Goal: Task Accomplishment & Management: Use online tool/utility

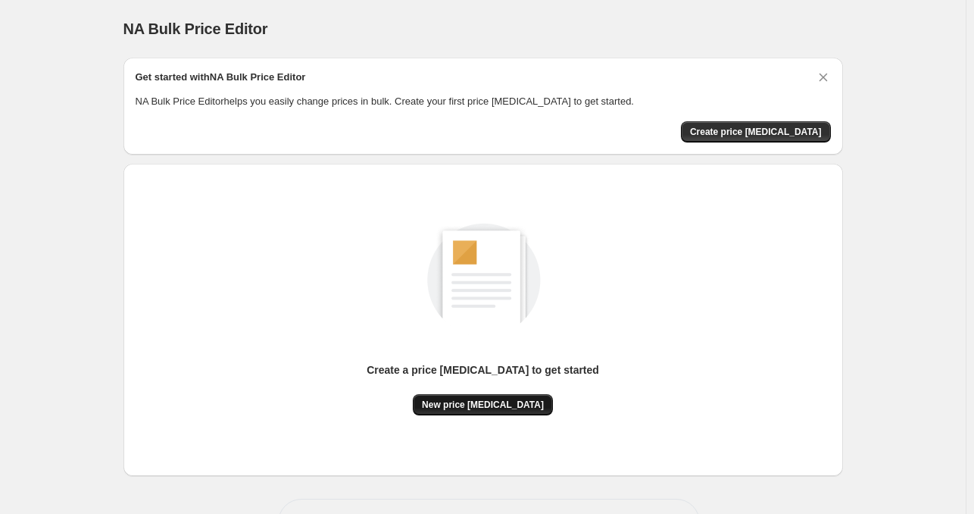
click at [494, 405] on span "New price [MEDICAL_DATA]" at bounding box center [483, 404] width 122 height 12
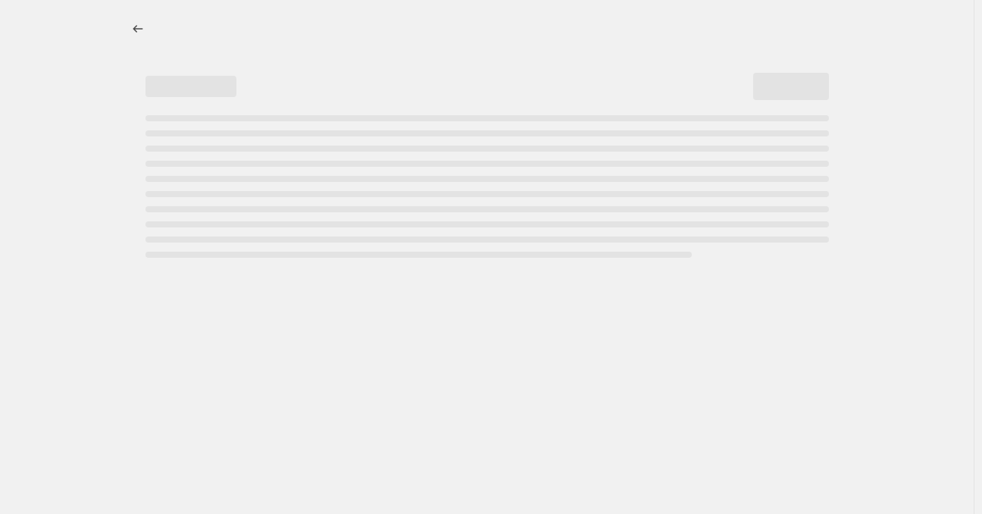
select select "percentage"
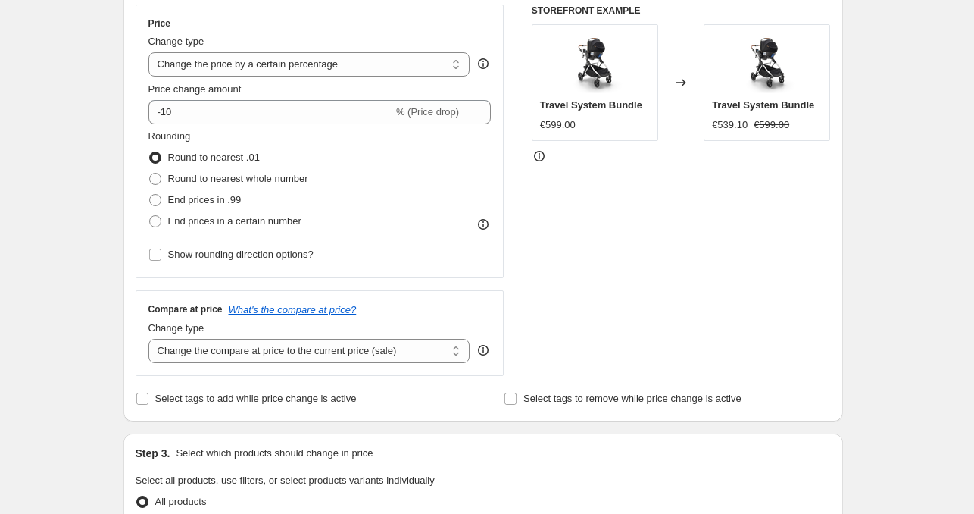
scroll to position [294, 0]
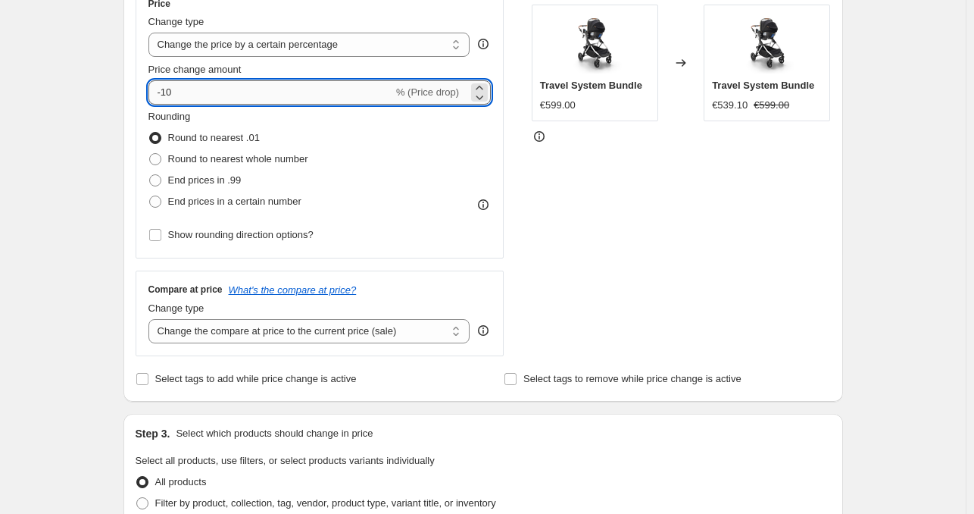
drag, startPoint x: 177, startPoint y: 92, endPoint x: 167, endPoint y: 94, distance: 10.7
click at [167, 94] on input "-10" at bounding box center [270, 92] width 245 height 24
type input "-40"
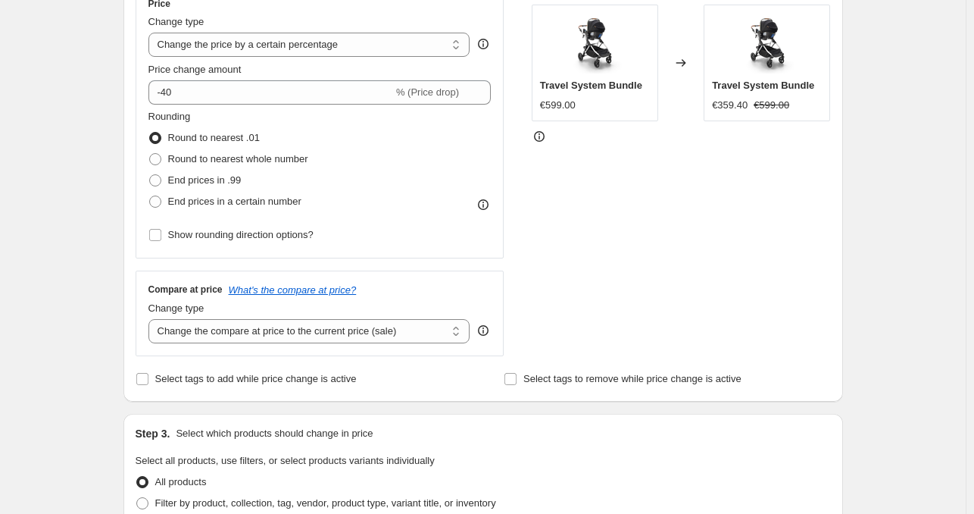
click at [801, 213] on div "STOREFRONT EXAMPLE Travel System Bundle €599.00 Changed to Travel System Bundle…" at bounding box center [681, 170] width 299 height 371
click at [201, 179] on span "End prices in .99" at bounding box center [204, 179] width 73 height 11
click at [150, 175] on input "End prices in .99" at bounding box center [149, 174] width 1 height 1
radio input "true"
click at [279, 331] on select "Change the compare at price to the current price (sale) Change the compare at p…" at bounding box center [309, 331] width 322 height 24
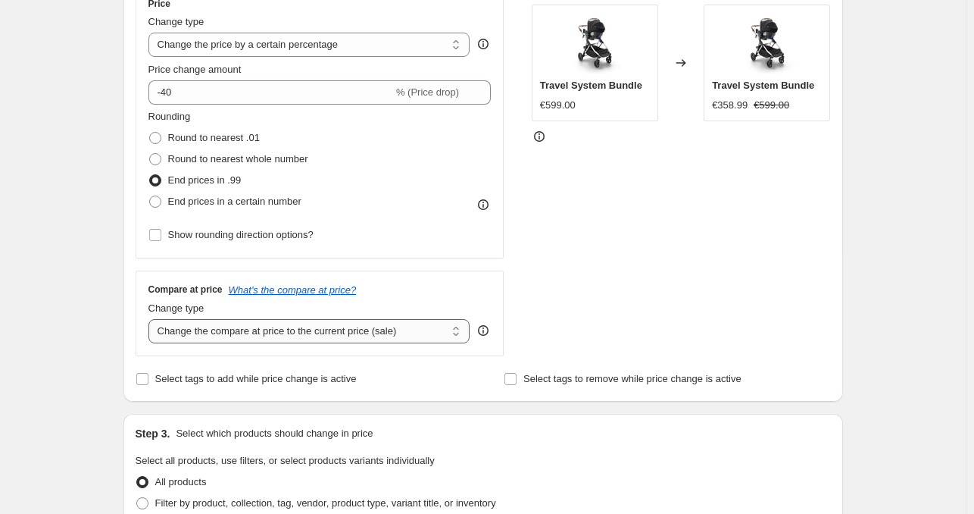
select select "remove"
click at [151, 319] on select "Change the compare at price to the current price (sale) Change the compare at p…" at bounding box center [309, 331] width 322 height 24
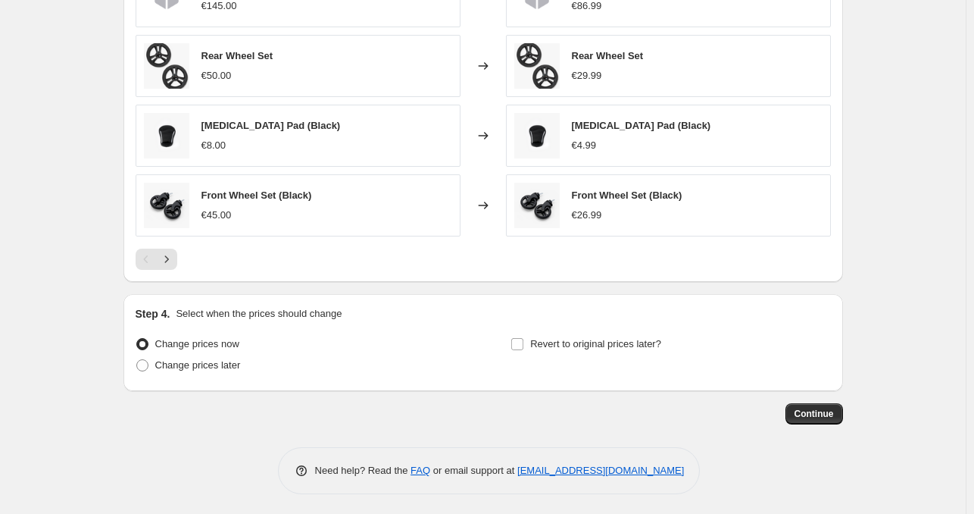
scroll to position [999, 0]
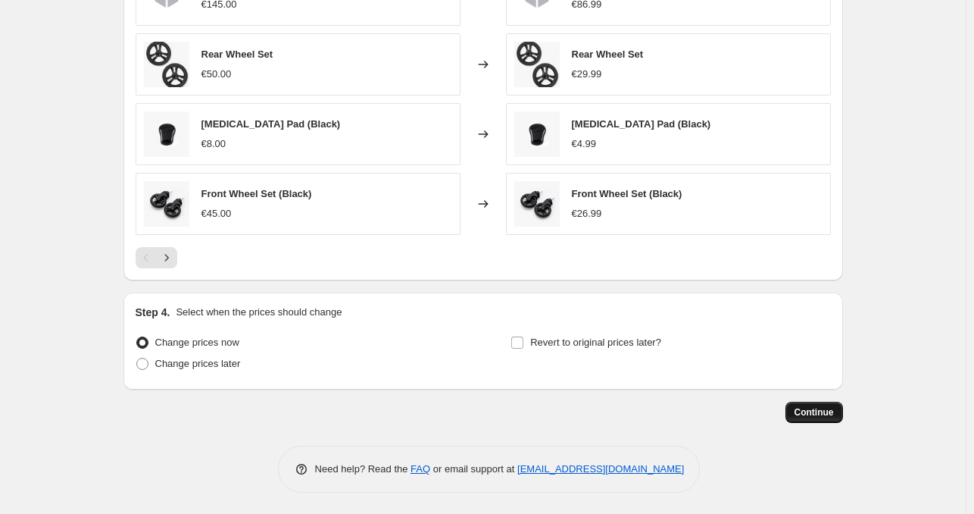
click at [811, 409] on span "Continue" at bounding box center [814, 412] width 39 height 12
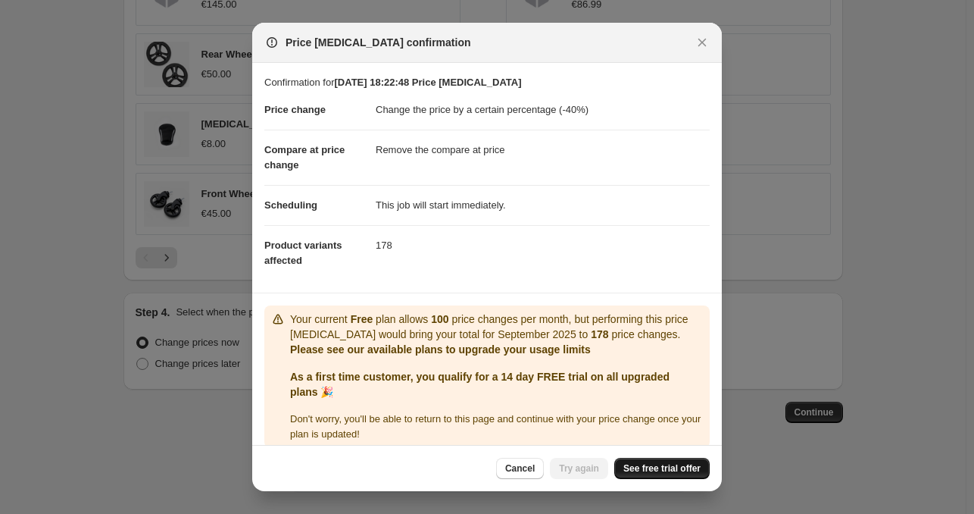
click at [661, 469] on span "See free trial offer" at bounding box center [661, 468] width 77 height 12
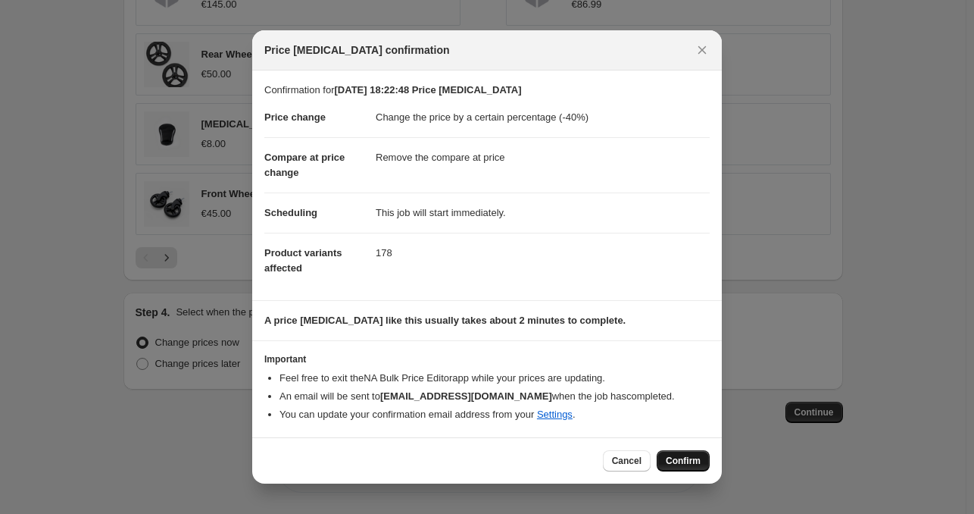
click at [681, 455] on span "Confirm" at bounding box center [683, 460] width 35 height 12
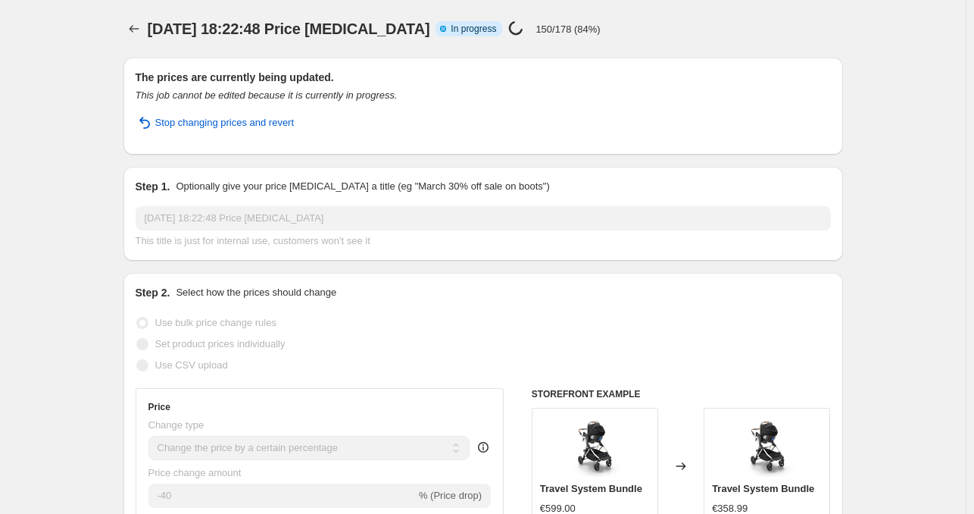
click at [542, 33] on p "150/178 (84%)" at bounding box center [568, 28] width 64 height 11
drag, startPoint x: 542, startPoint y: 32, endPoint x: 556, endPoint y: 34, distance: 13.8
click at [556, 34] on p "150/178 (84%)" at bounding box center [568, 28] width 64 height 11
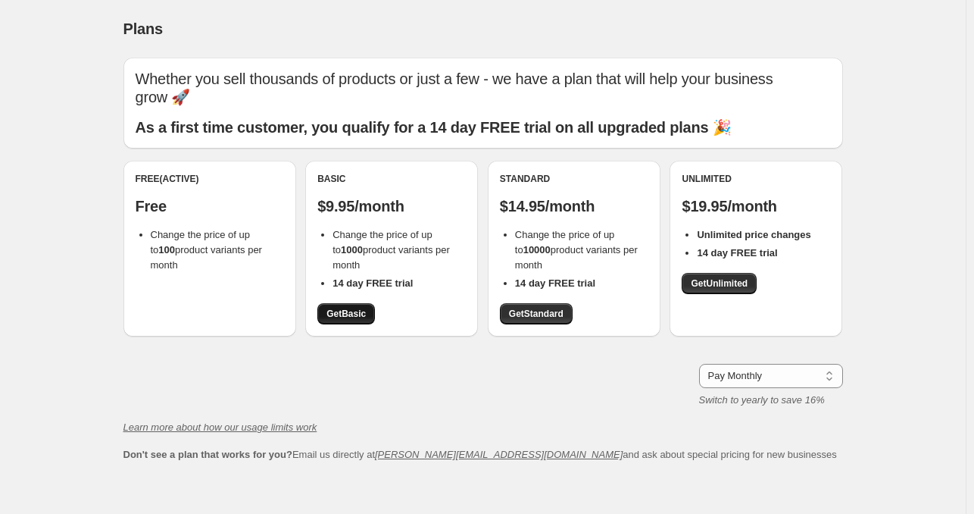
click at [342, 312] on span "Get Basic" at bounding box center [345, 314] width 39 height 12
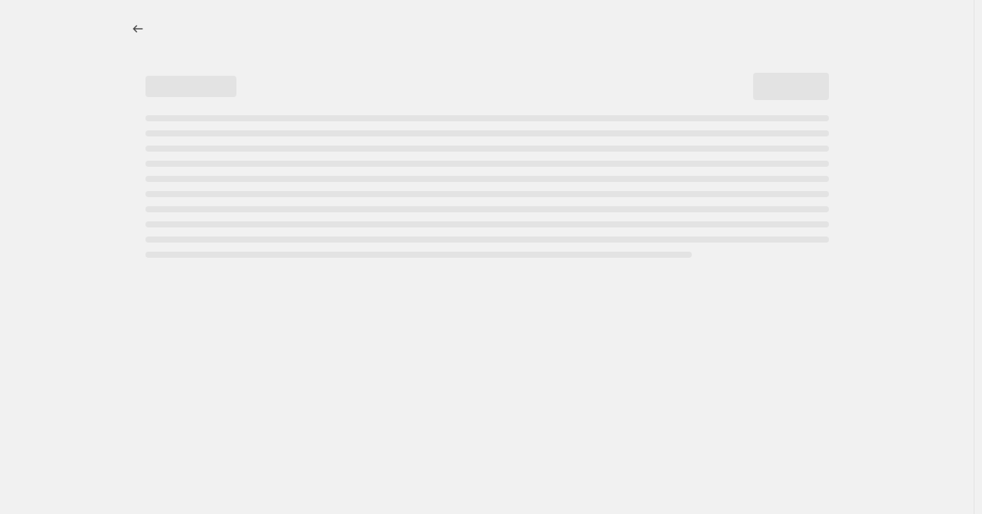
select select "percentage"
select select "remove"
